Goal: Task Accomplishment & Management: Use online tool/utility

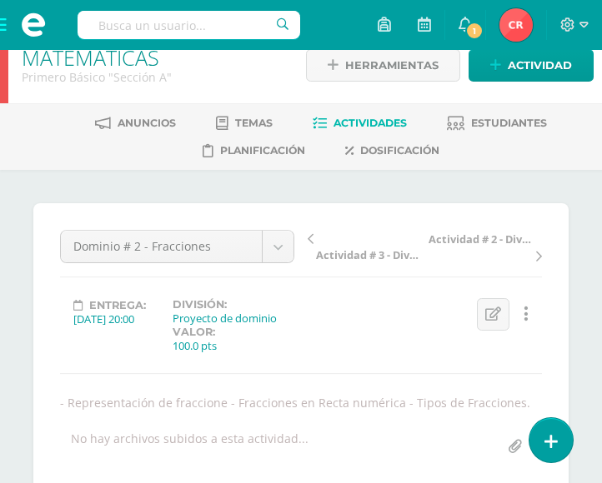
scroll to position [23, 0]
click at [395, 343] on div "Entrega: [DATE] 20:00 División: Proyecto de dominio Valor: 100.0 pts Editar Ocu…" at bounding box center [300, 325] width 495 height 55
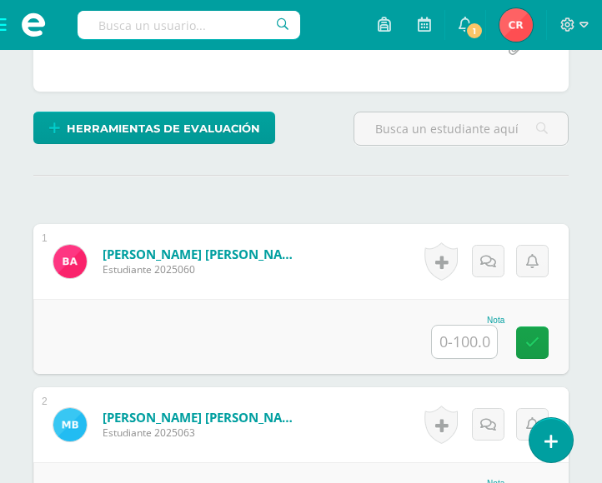
scroll to position [423, 0]
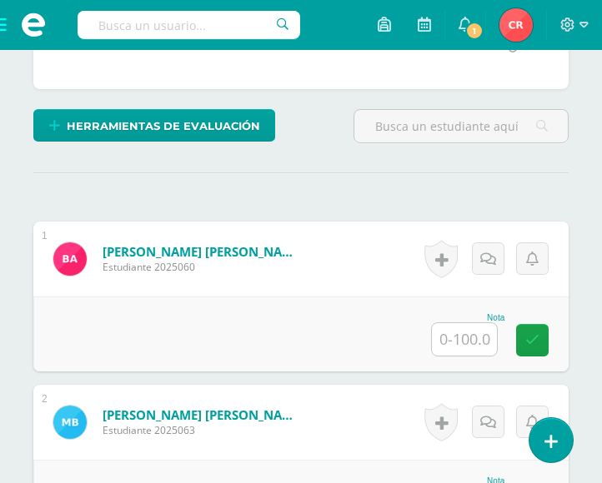
click at [468, 344] on input "text" at bounding box center [464, 339] width 65 height 33
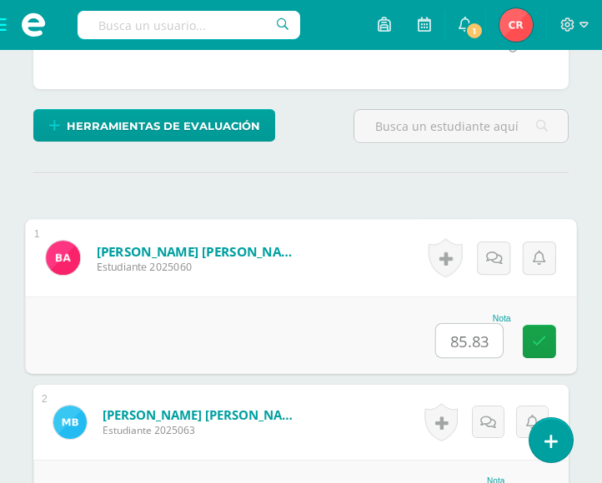
type input "85.83"
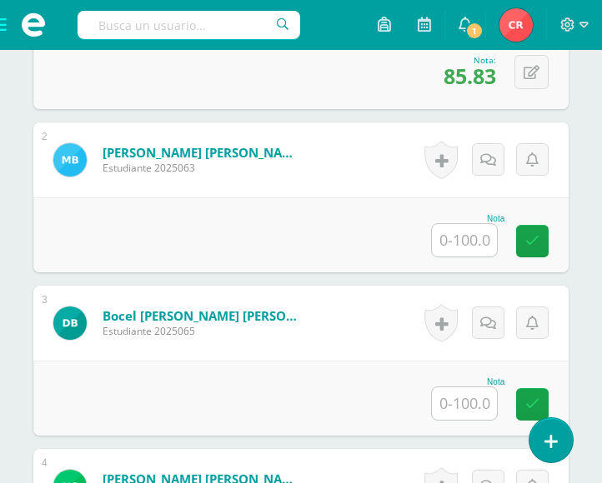
click at [472, 242] on input "text" at bounding box center [464, 240] width 65 height 33
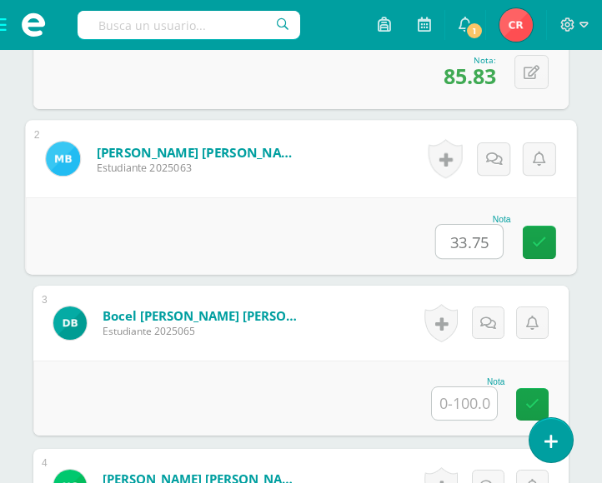
type input "33.75"
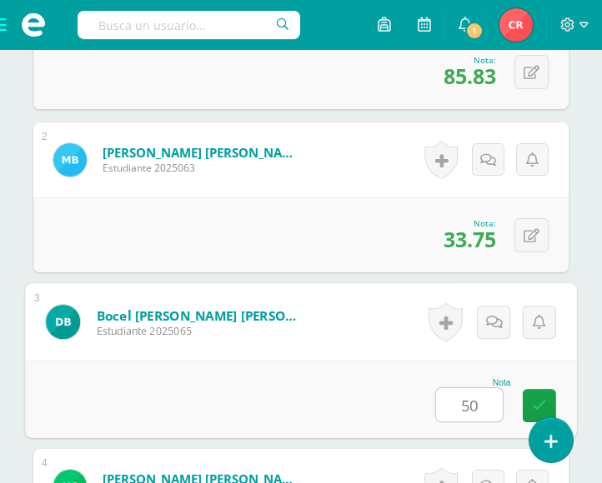
type input "50"
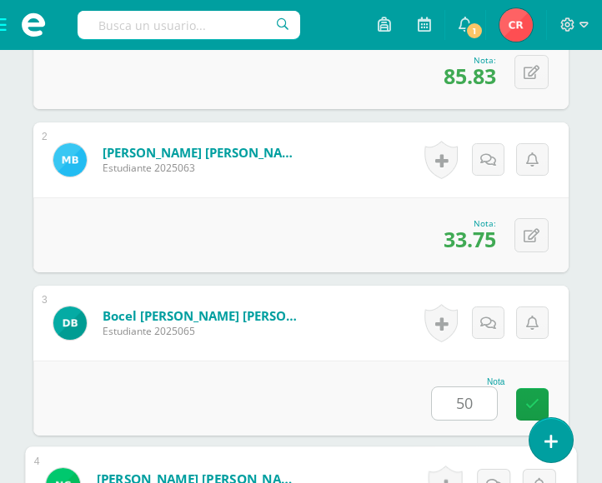
scroll to position [1013, 0]
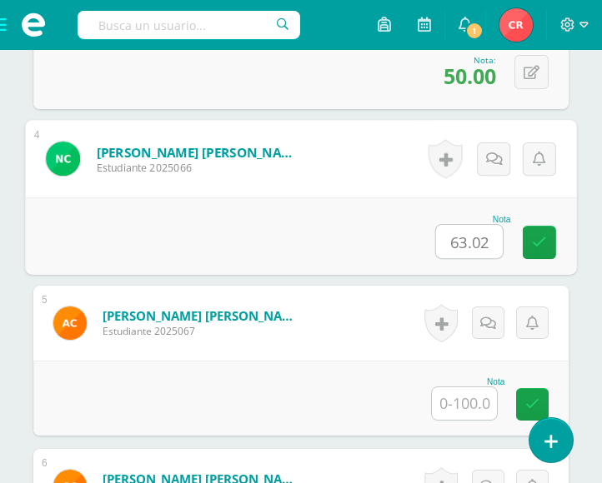
type input "63.02"
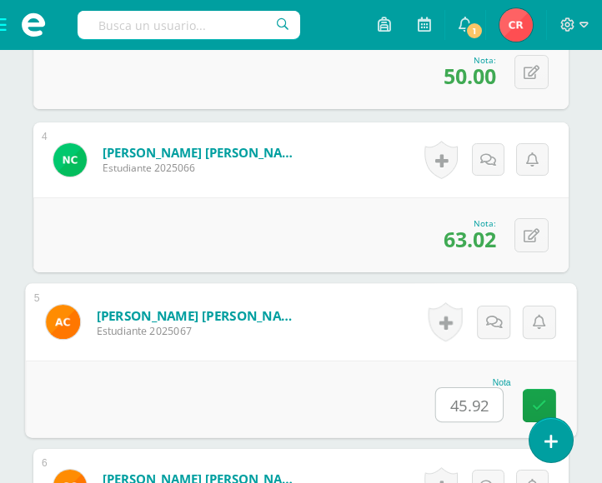
type input "45.92"
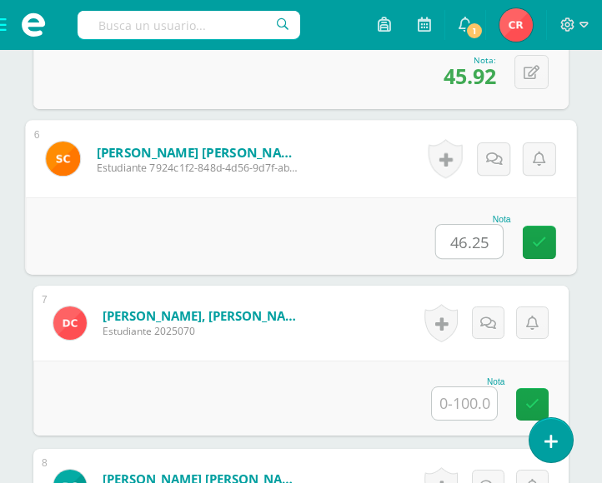
type input "46.25"
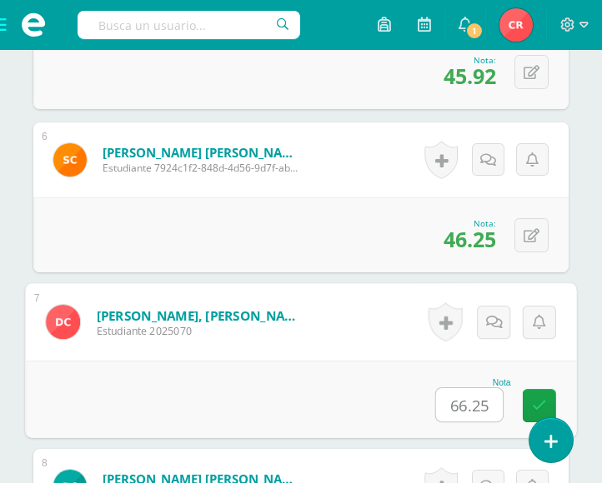
type input "66.25"
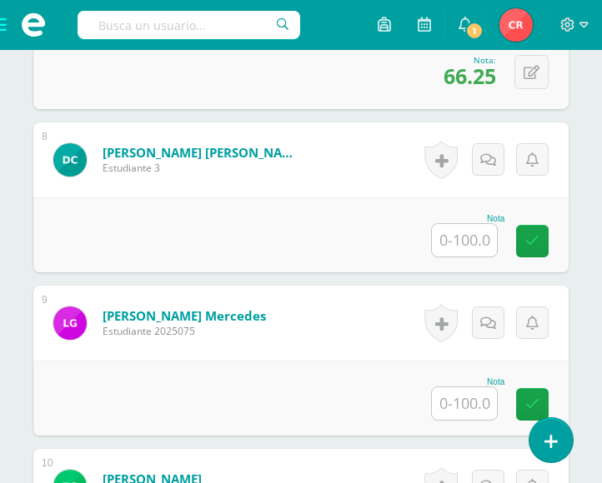
click at [463, 241] on input "text" at bounding box center [464, 240] width 65 height 33
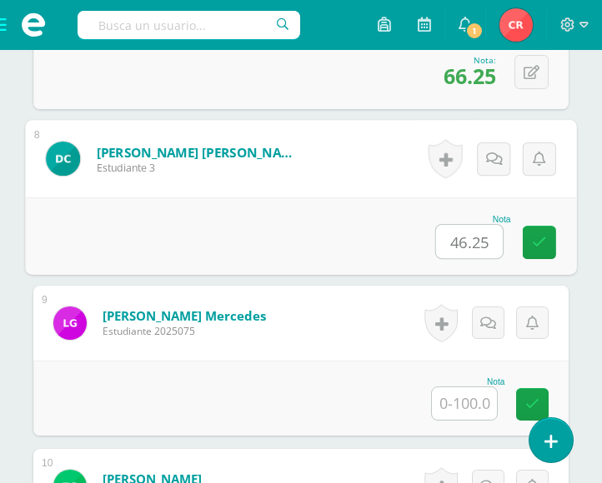
type input "46.25"
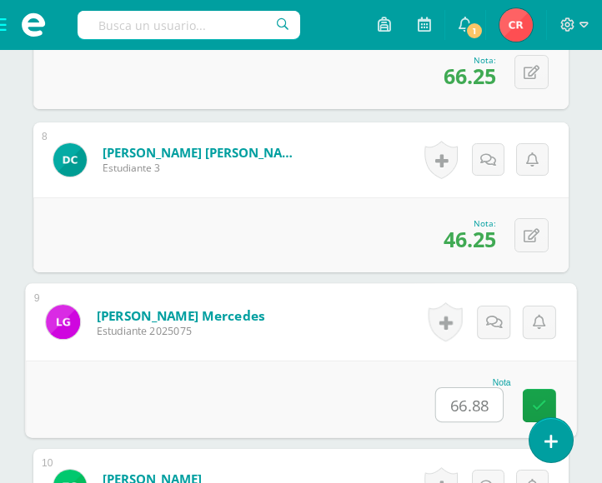
type input "66.88"
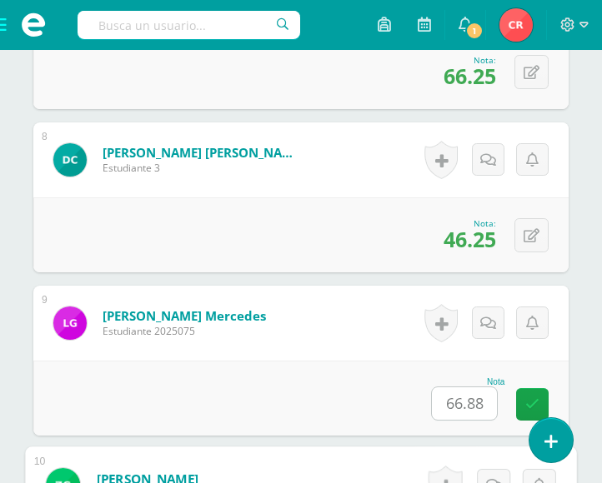
scroll to position [1993, 0]
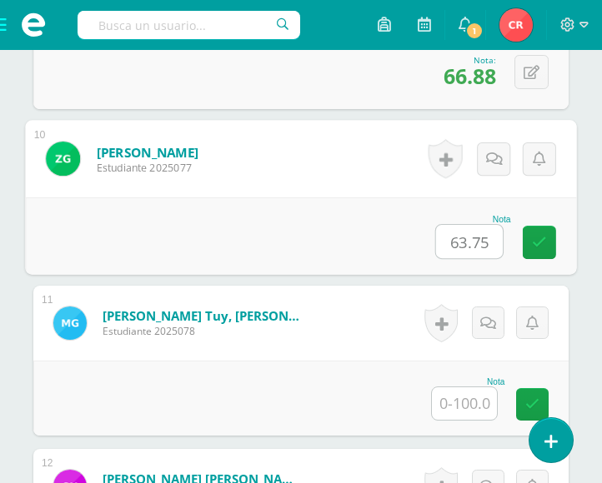
type input "63.75"
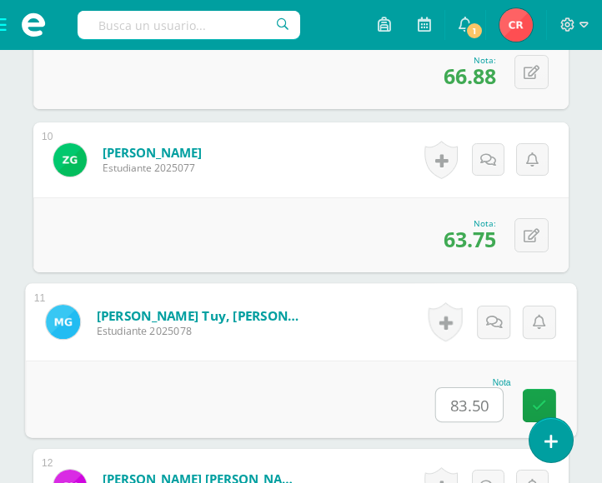
type input "83.50"
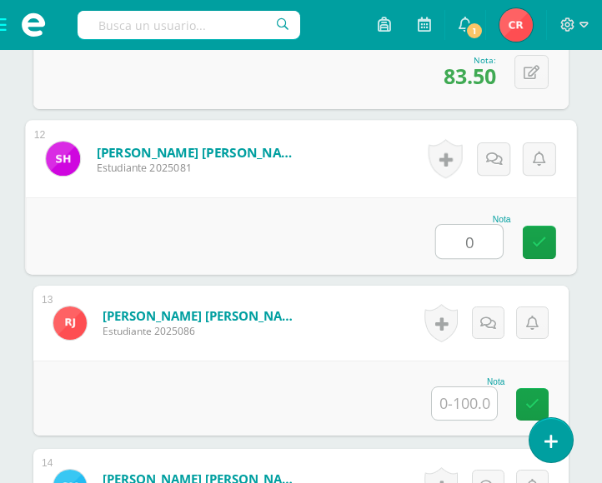
type input "0"
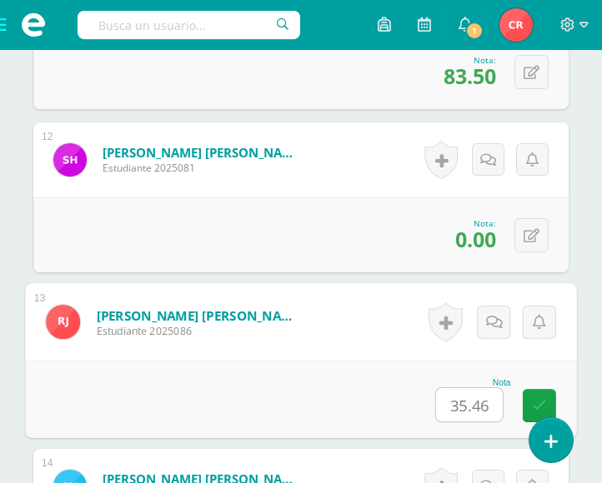
type input "35.46"
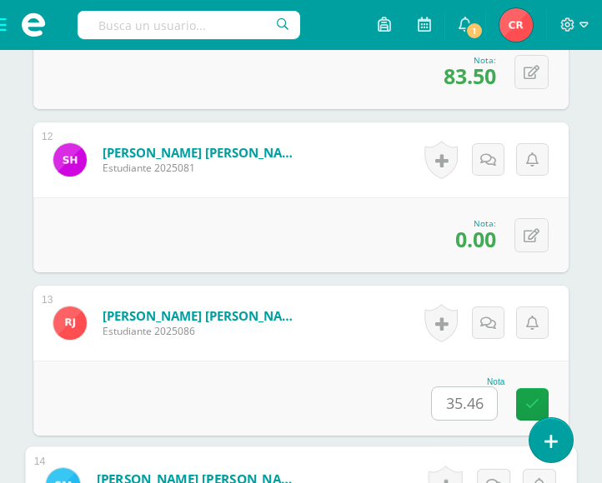
scroll to position [2647, 0]
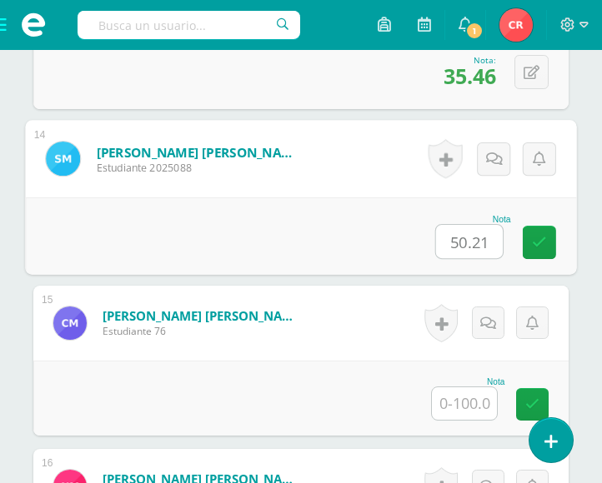
type input "50.21"
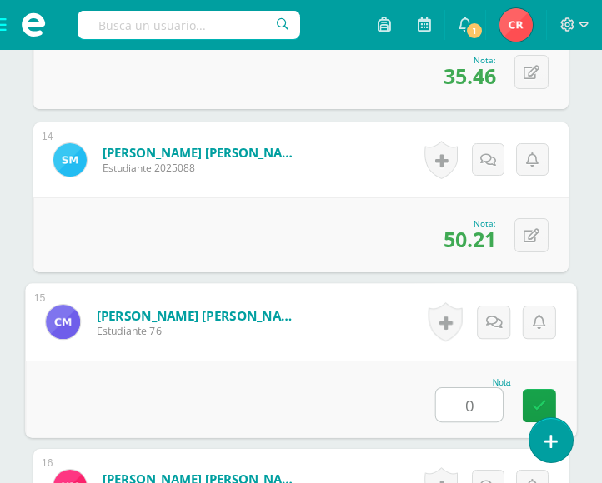
type input "0"
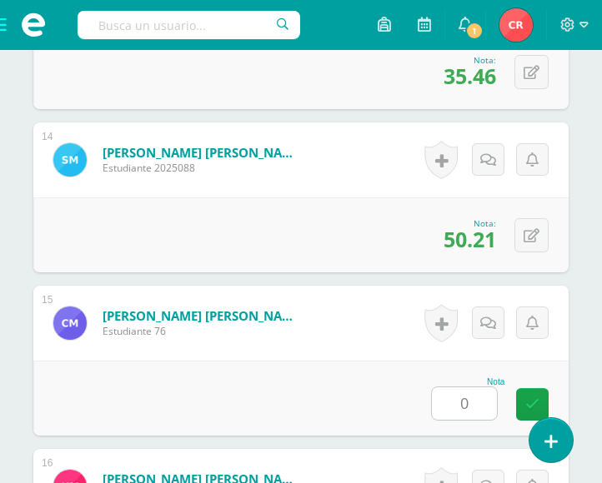
click at [478, 409] on input "0" at bounding box center [464, 404] width 65 height 33
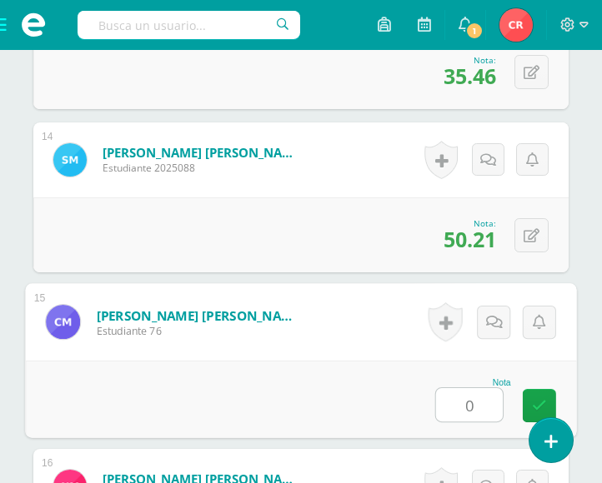
scroll to position [2973, 0]
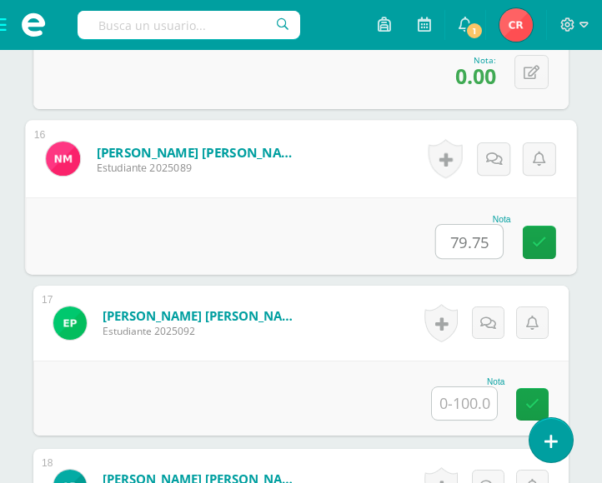
type input "79.75"
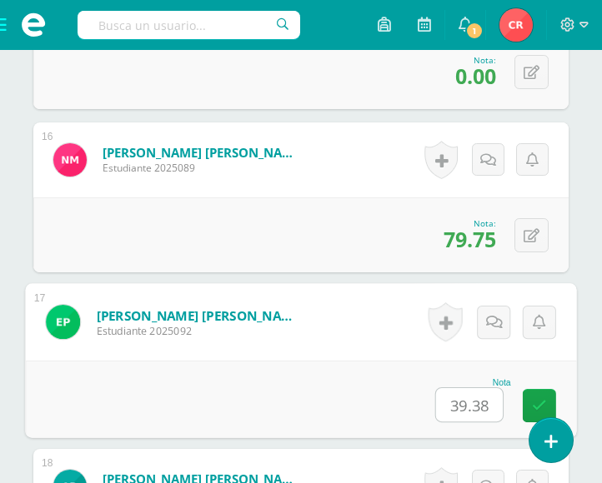
type input "39.38"
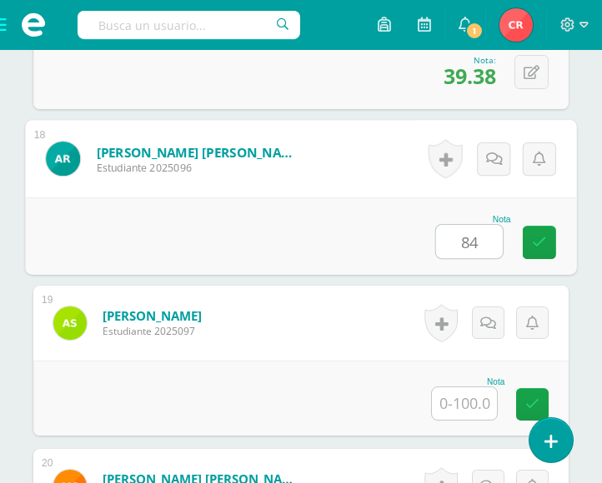
type input "84"
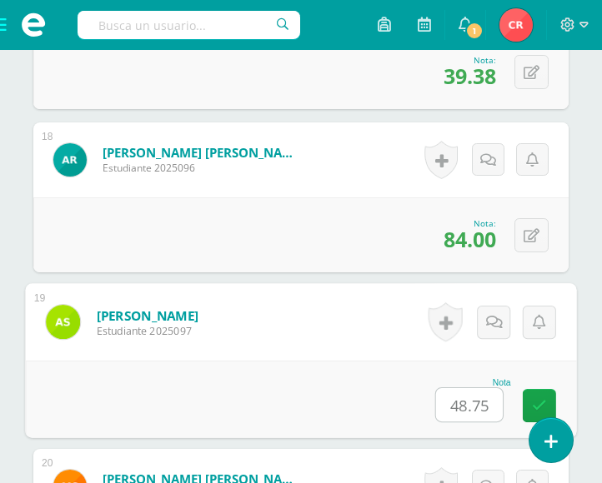
type input "48.75"
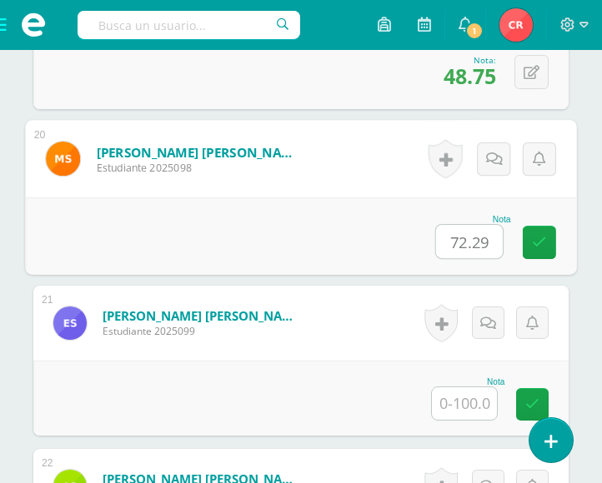
type input "72.29"
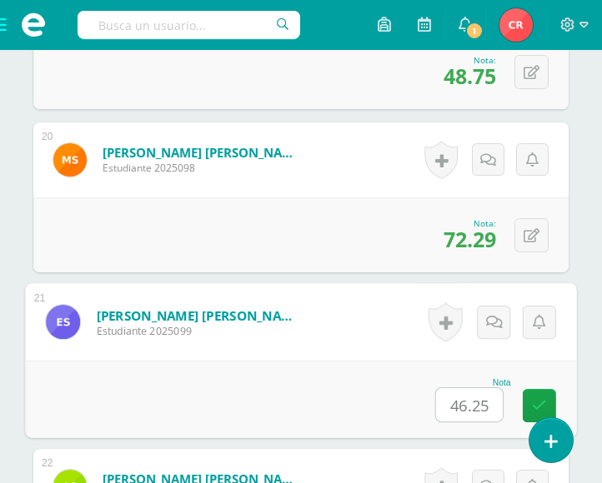
scroll to position [3954, 0]
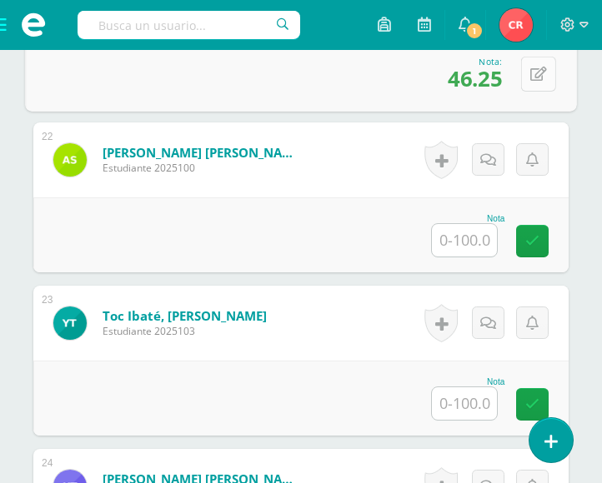
click at [530, 86] on button at bounding box center [538, 73] width 35 height 35
click at [434, 78] on input "46.25" at bounding box center [423, 78] width 67 height 33
type input "46.45"
click at [476, 228] on input "text" at bounding box center [464, 240] width 65 height 33
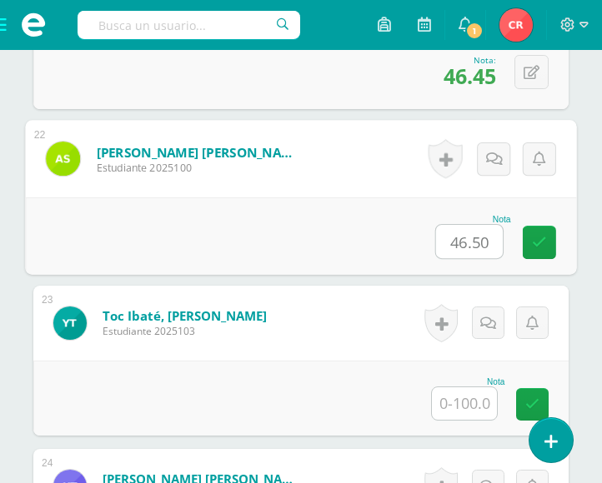
type input "46.50"
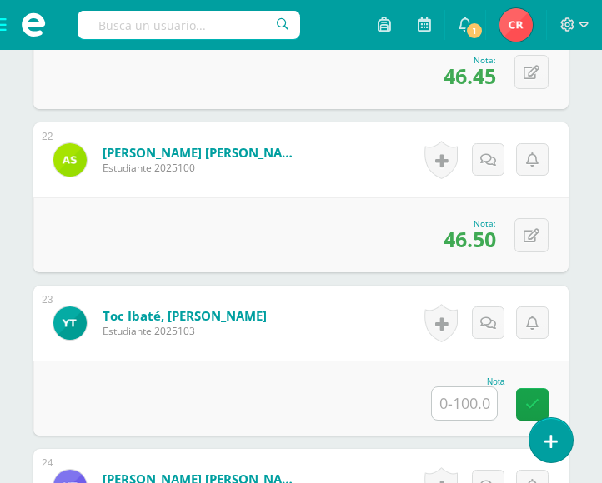
click at [476, 414] on input "text" at bounding box center [464, 404] width 65 height 33
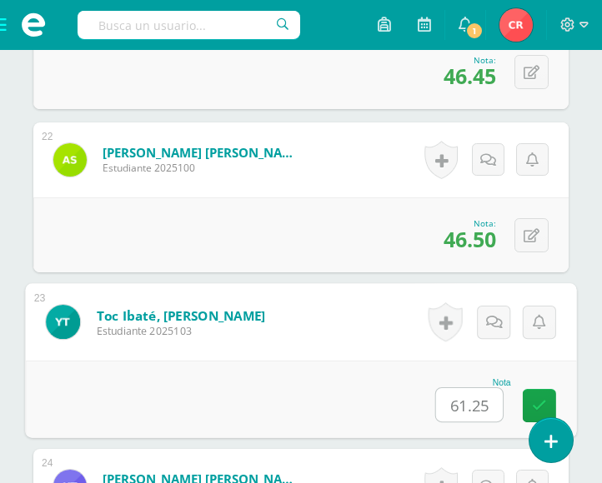
type input "61.25"
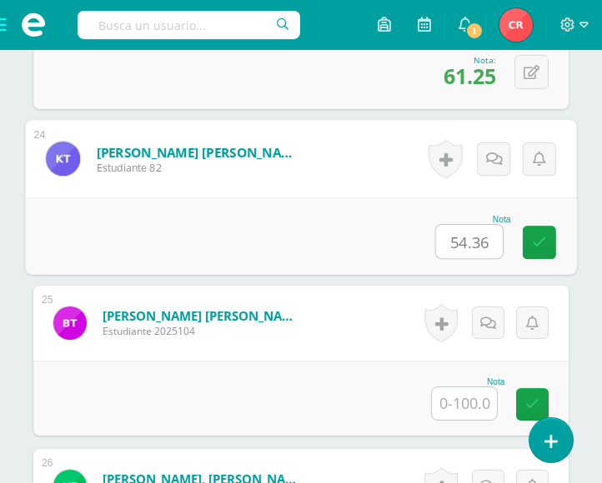
type input "54.36"
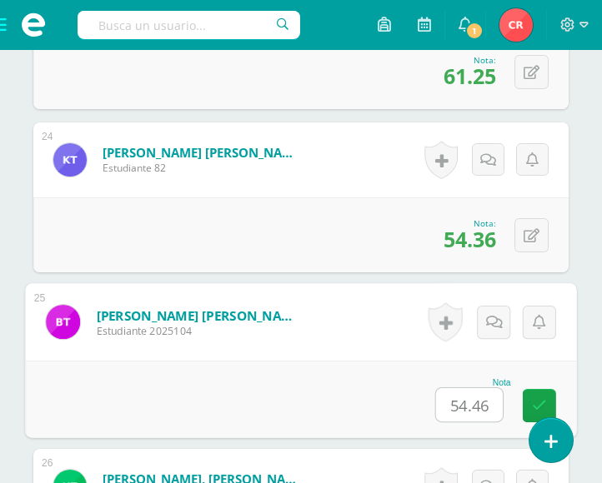
type input "54.46"
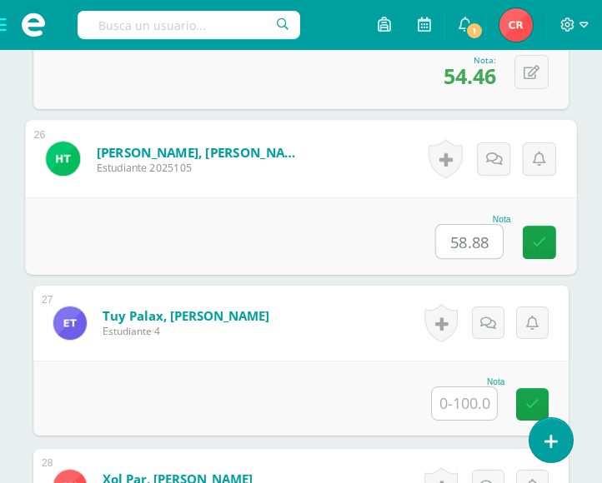
type input "58.88"
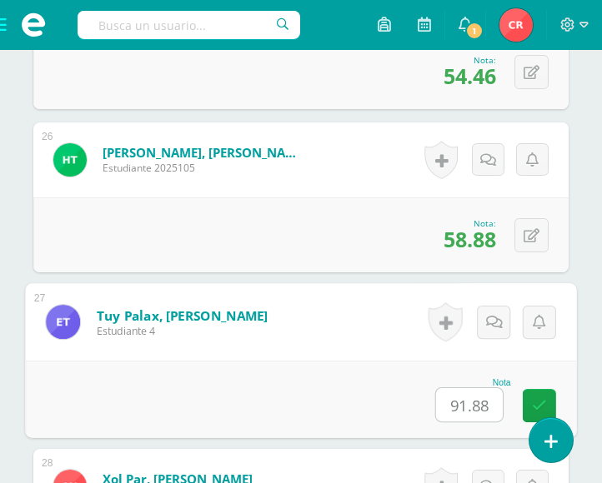
type input "91.88"
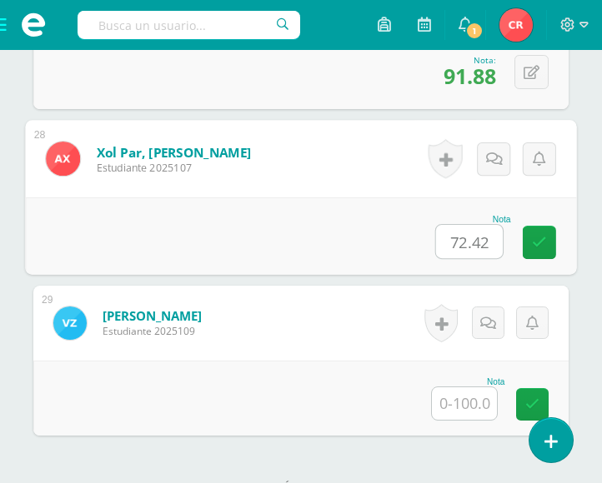
type input "72.42"
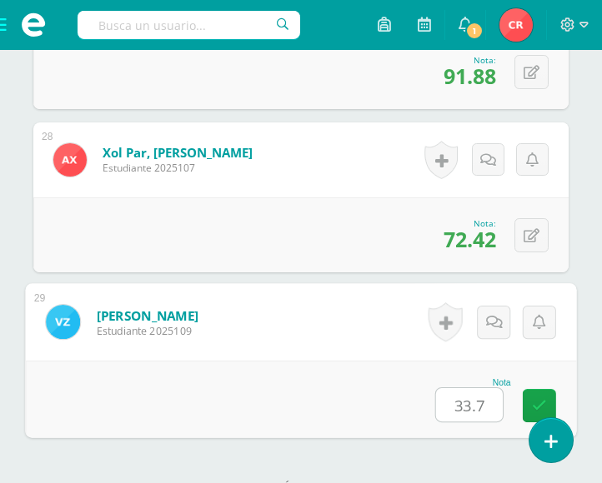
type input "33.75"
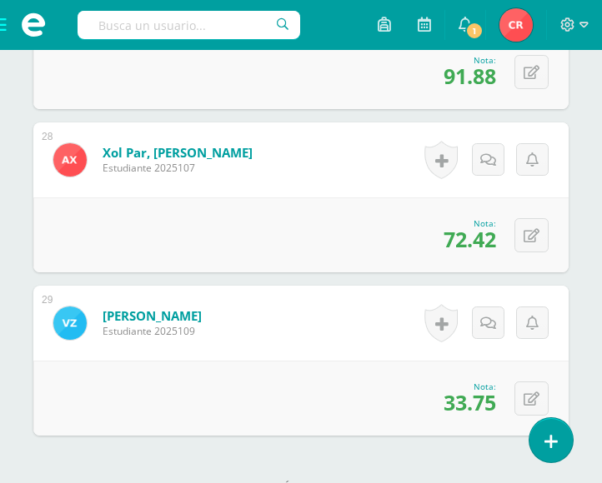
click at [394, 383] on div "0 [GEOGRAPHIC_DATA] Logros obtenidos Aún no hay logros agregados Nota: 33.75" at bounding box center [300, 398] width 535 height 75
